Goal: Find specific page/section: Find specific page/section

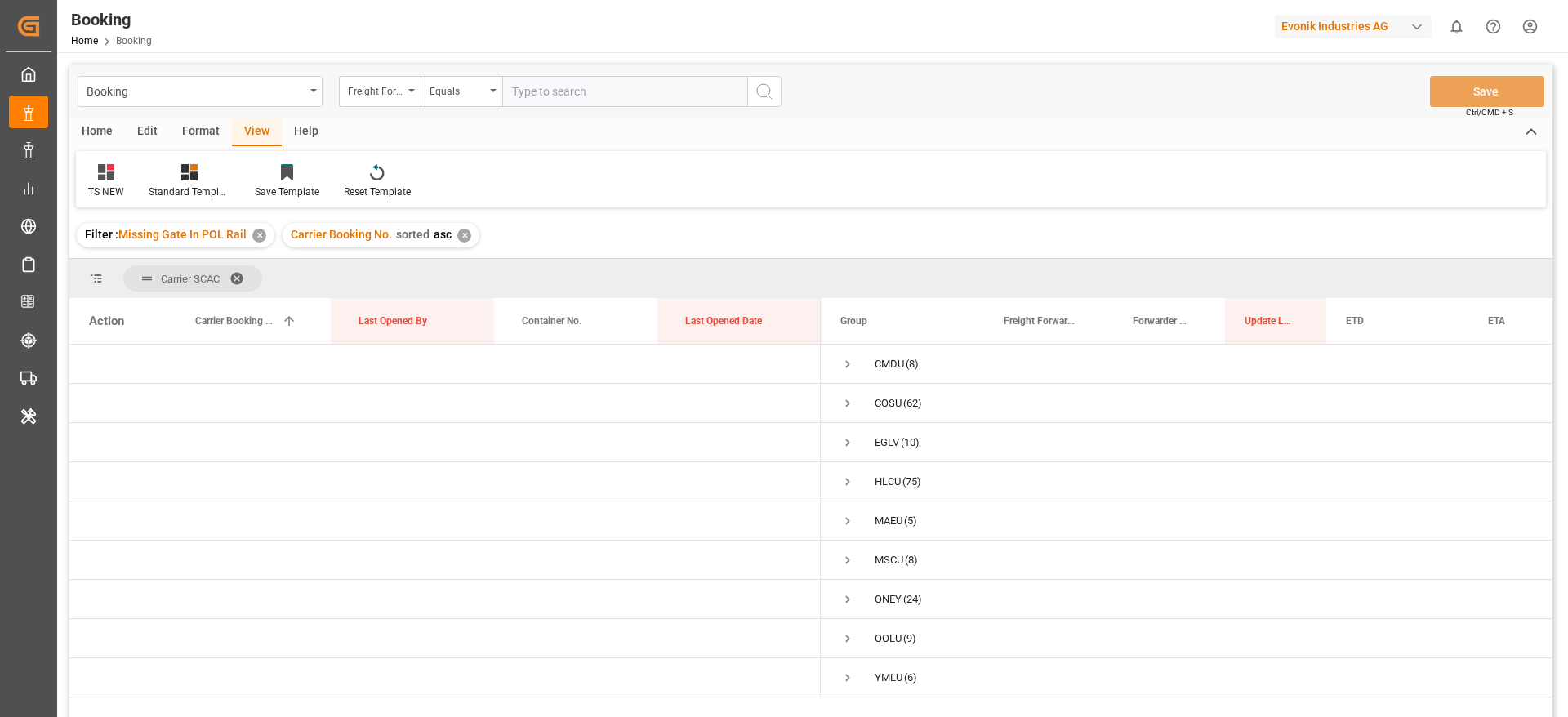
click at [459, 235] on div "✕" at bounding box center [464, 236] width 14 height 14
click at [236, 281] on span at bounding box center [243, 277] width 26 height 15
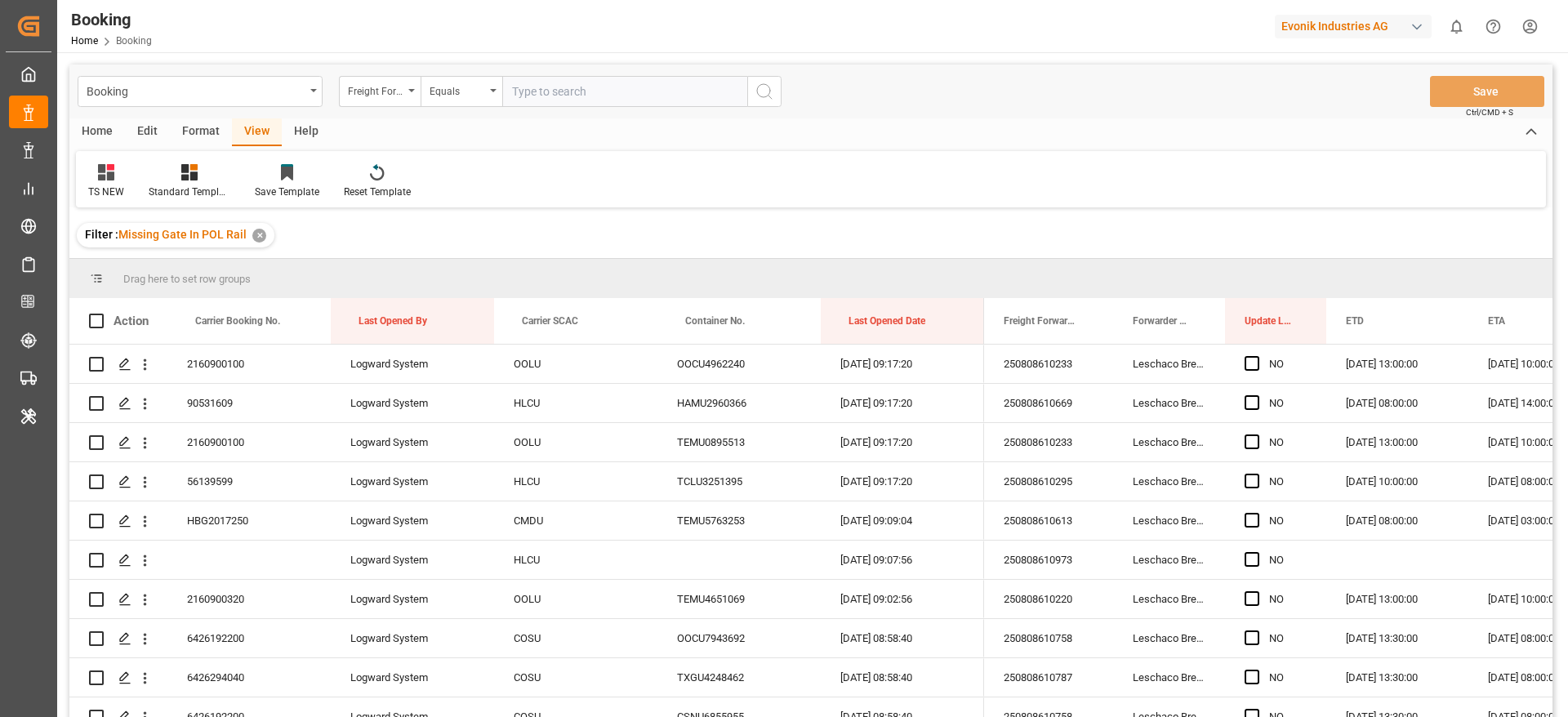
click at [265, 233] on div "✕" at bounding box center [259, 236] width 14 height 14
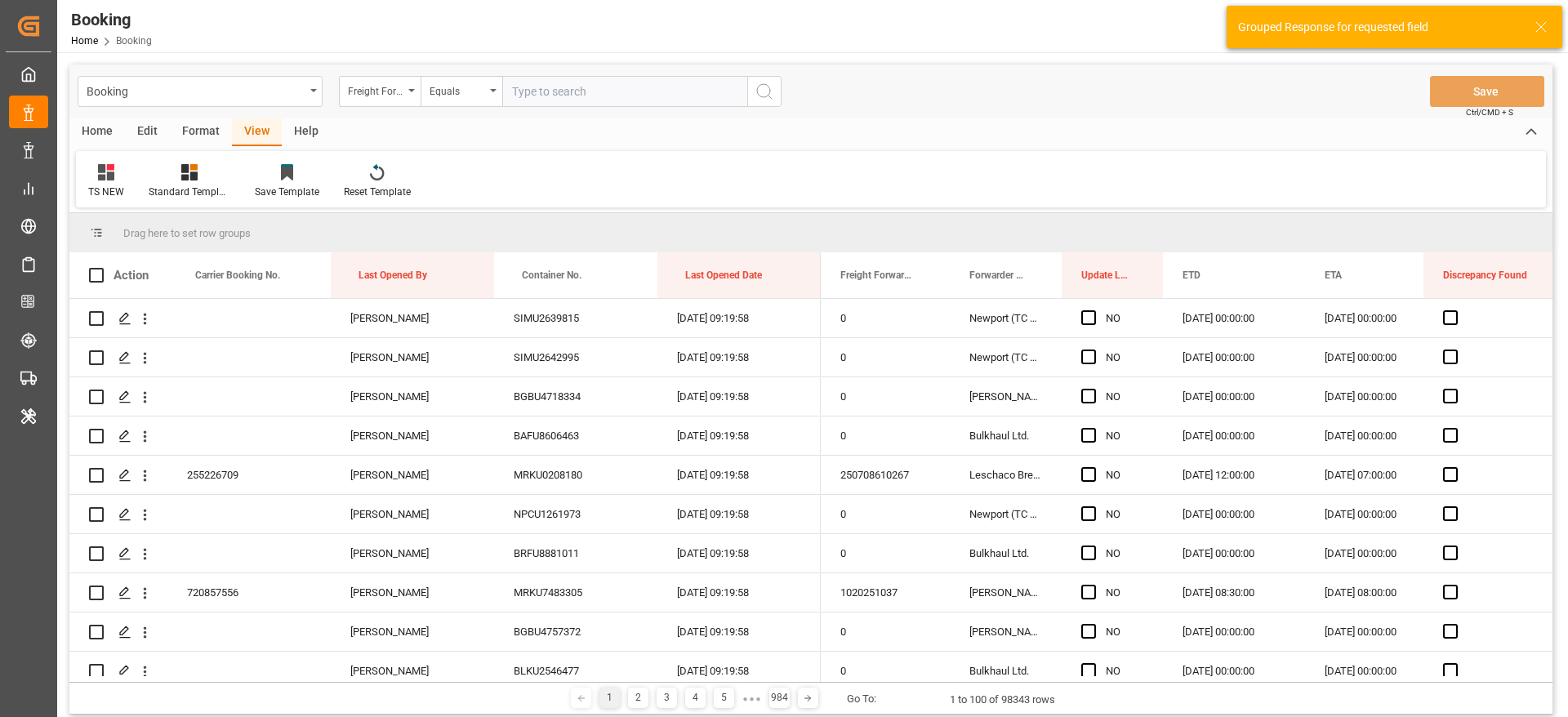
click at [208, 140] on div "Format" at bounding box center [201, 132] width 62 height 28
click at [92, 195] on div "Filter Rows" at bounding box center [113, 191] width 49 height 15
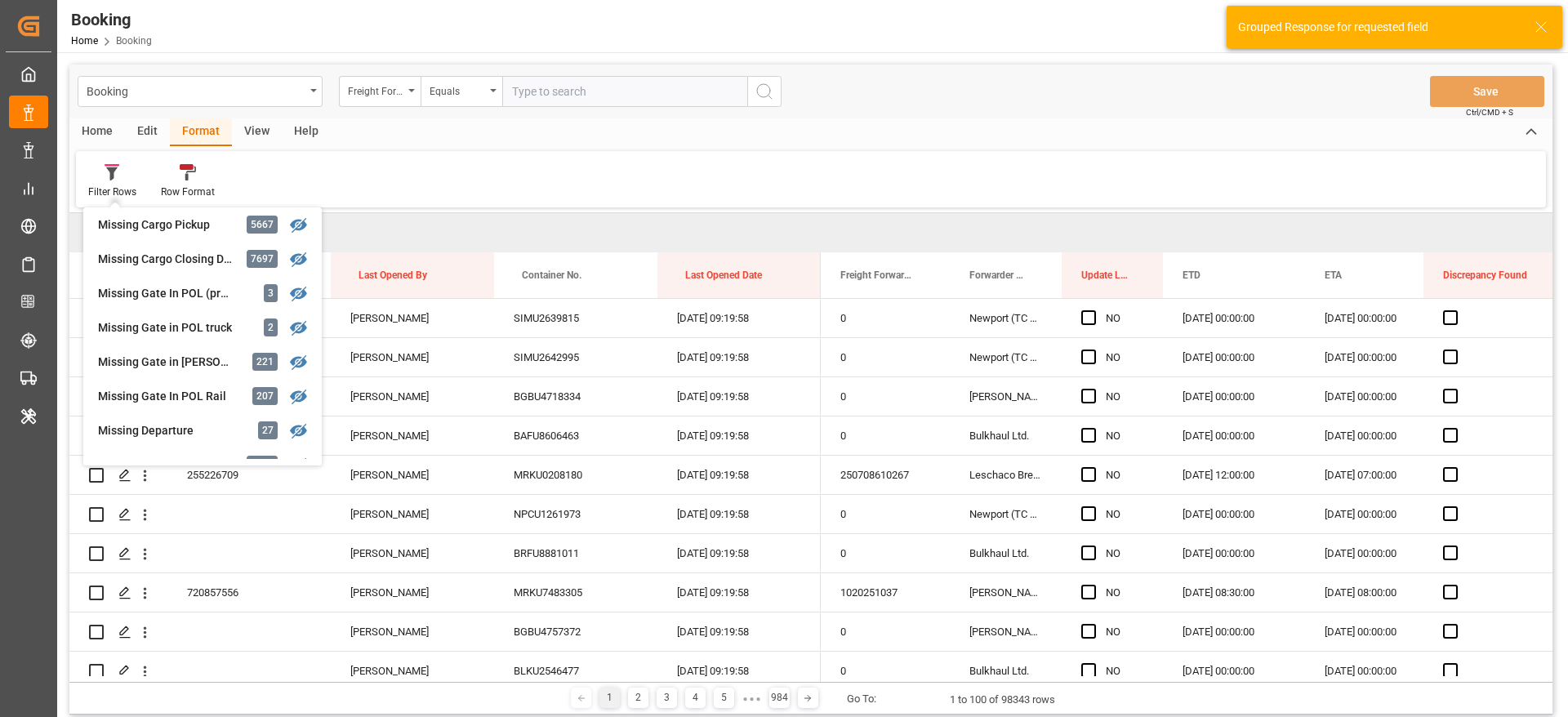
scroll to position [368, 0]
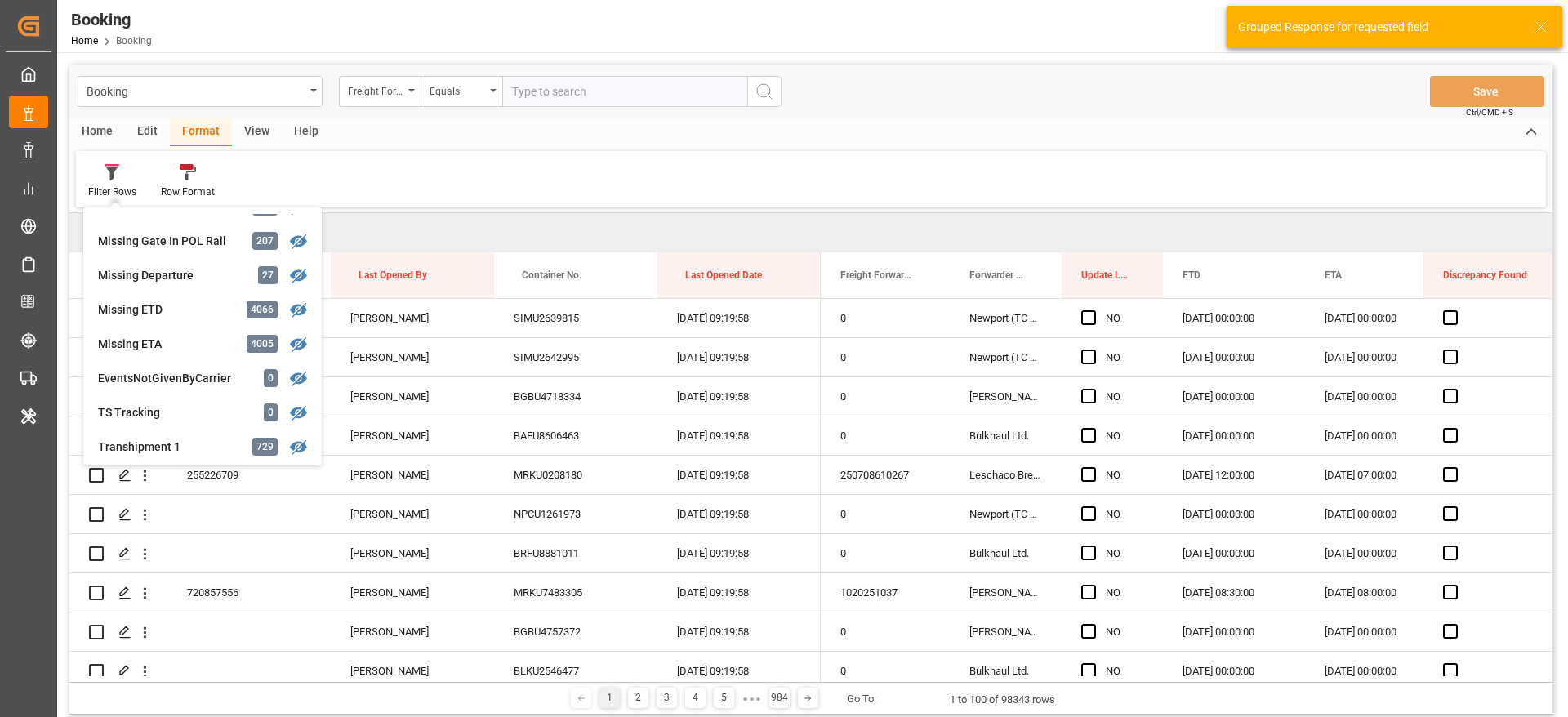
click at [979, 165] on div "Filter Rows GHM Tracking 2394 [PERSON_NAME] 0 Evonik3rdParty 0 Business Line to…" at bounding box center [810, 179] width 1470 height 56
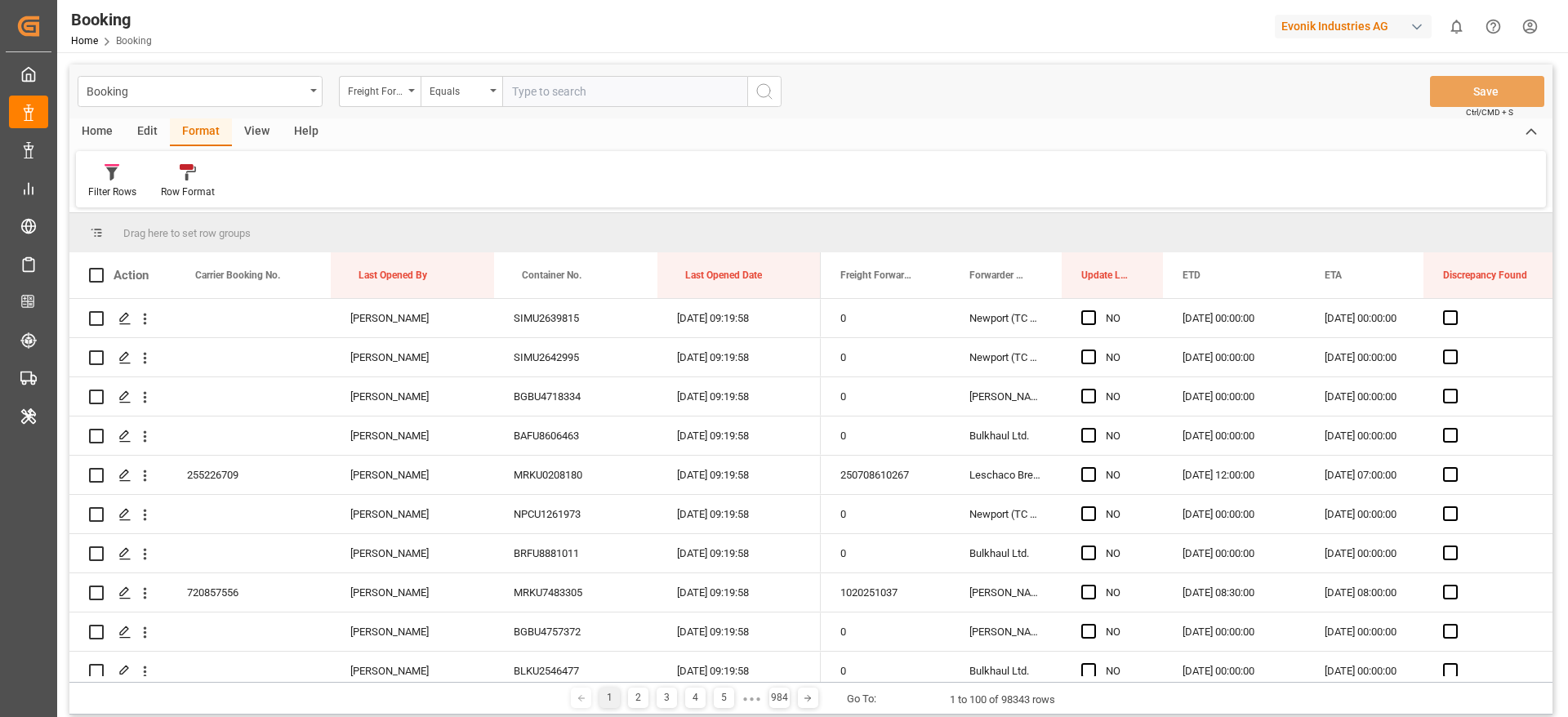
click at [1357, 34] on div "Evonik Industries AG" at bounding box center [1354, 26] width 157 height 23
type input "lanxess"
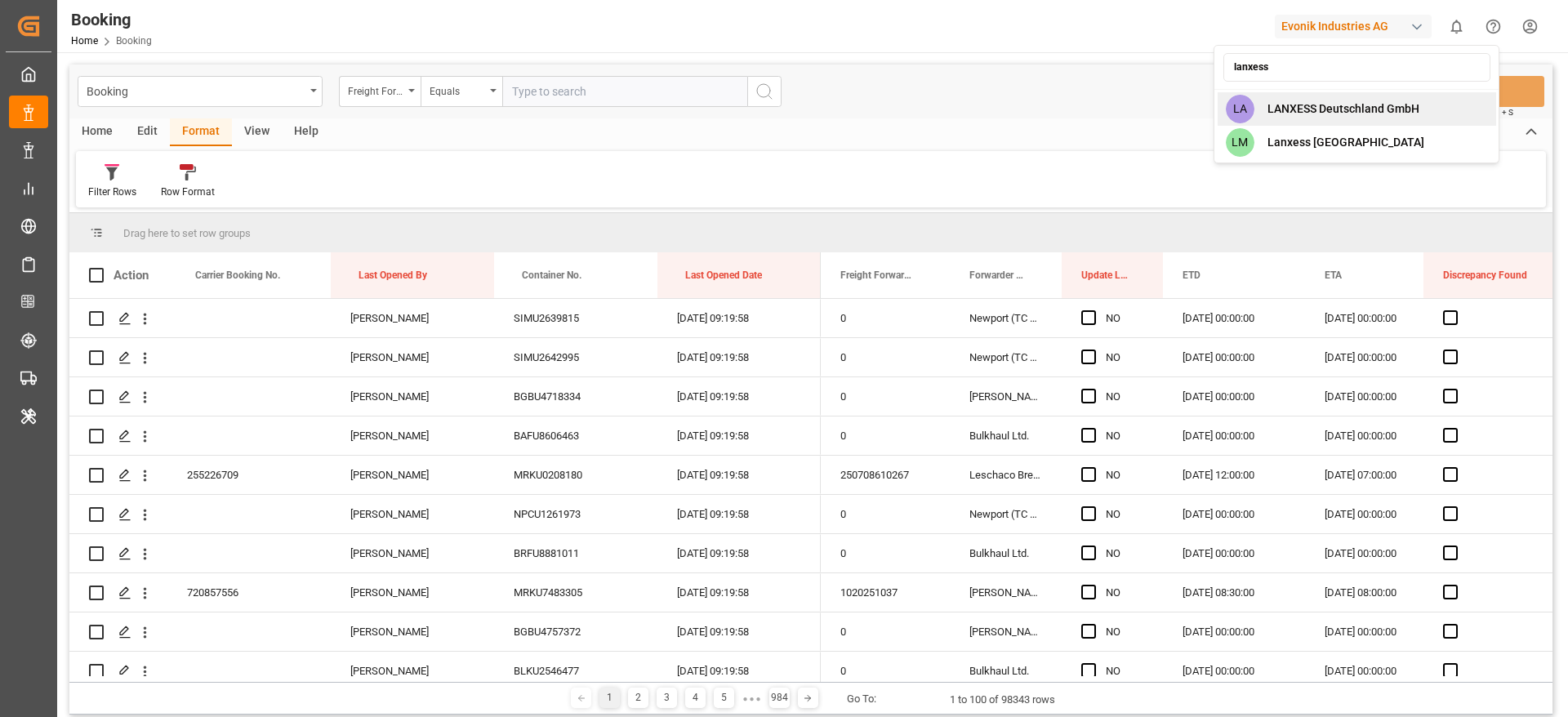
drag, startPoint x: 1365, startPoint y: 106, endPoint x: 1393, endPoint y: 168, distance: 68.0
click at [1366, 107] on span "LANXESS Deutschland GmbH" at bounding box center [1344, 110] width 152 height 17
